Goal: Information Seeking & Learning: Learn about a topic

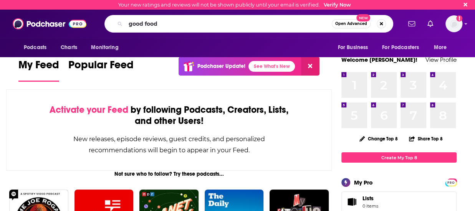
click at [177, 30] on input "good food" at bounding box center [228, 24] width 206 height 12
type input "good food"
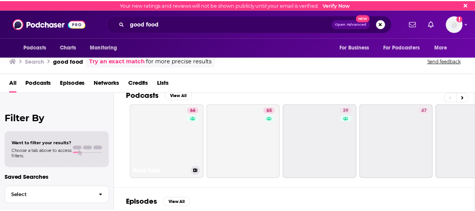
scroll to position [11, 0]
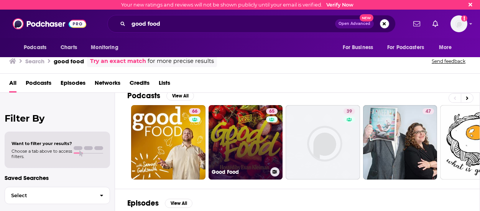
click at [252, 167] on div "Good Food" at bounding box center [246, 171] width 68 height 9
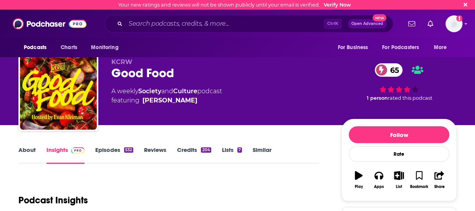
scroll to position [153, 0]
